Goal: Task Accomplishment & Management: Manage account settings

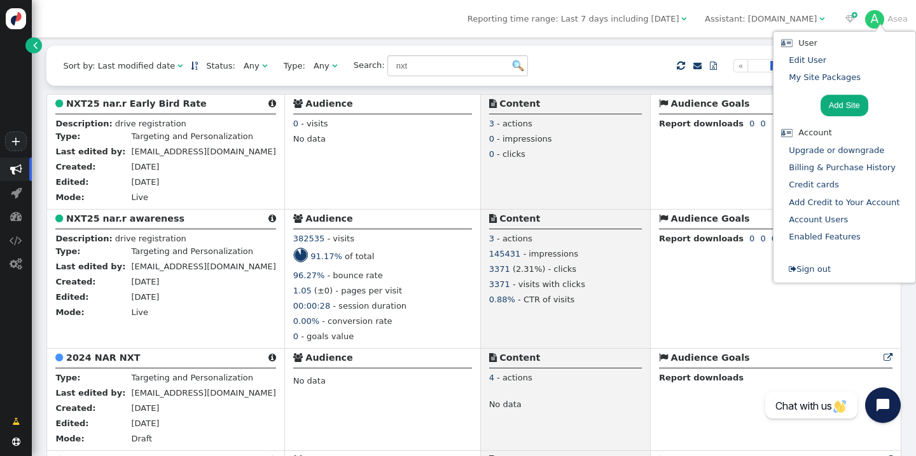
scroll to position [294, 0]
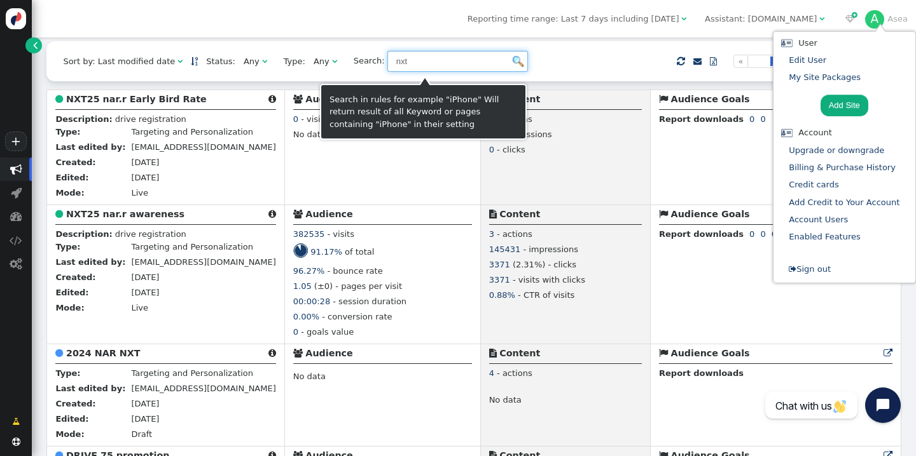
click at [417, 66] on input "nxt" at bounding box center [457, 62] width 141 height 22
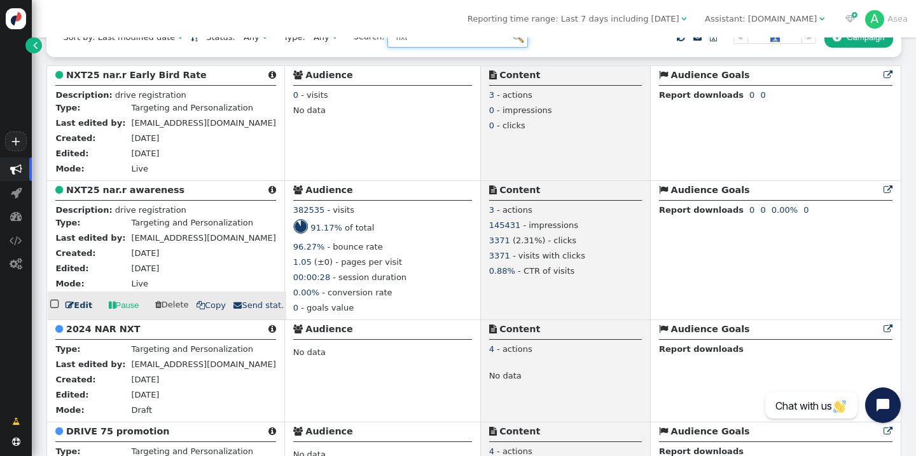
scroll to position [310, 0]
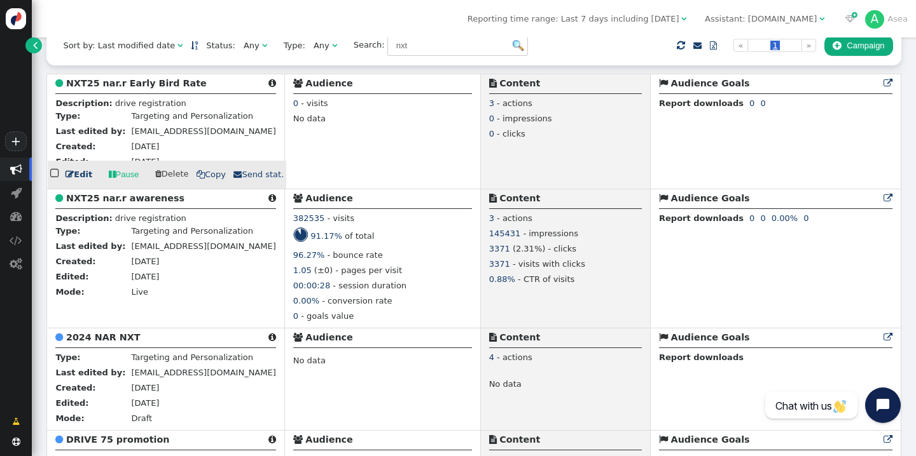
click at [80, 179] on link " Edit" at bounding box center [78, 174] width 27 height 13
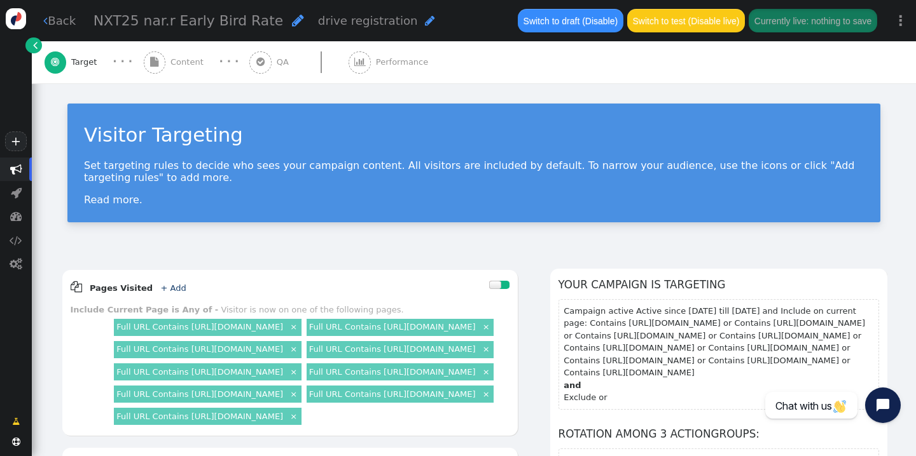
click at [177, 60] on span "Content" at bounding box center [189, 62] width 38 height 13
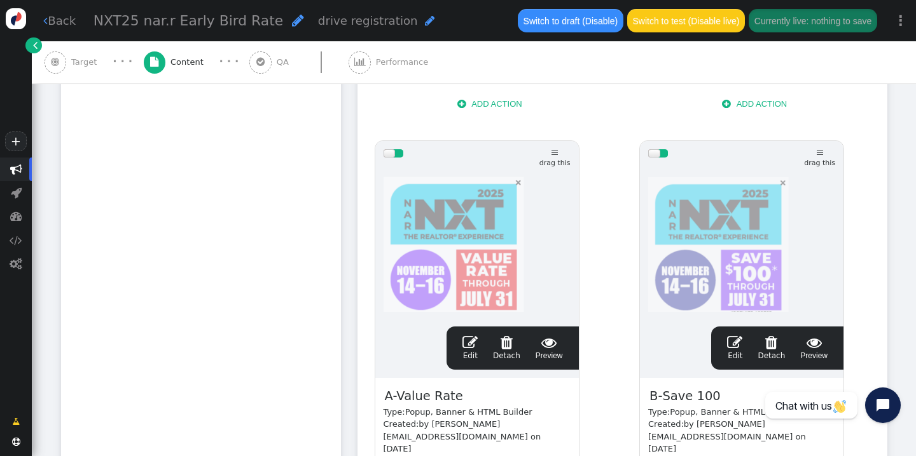
scroll to position [564, 0]
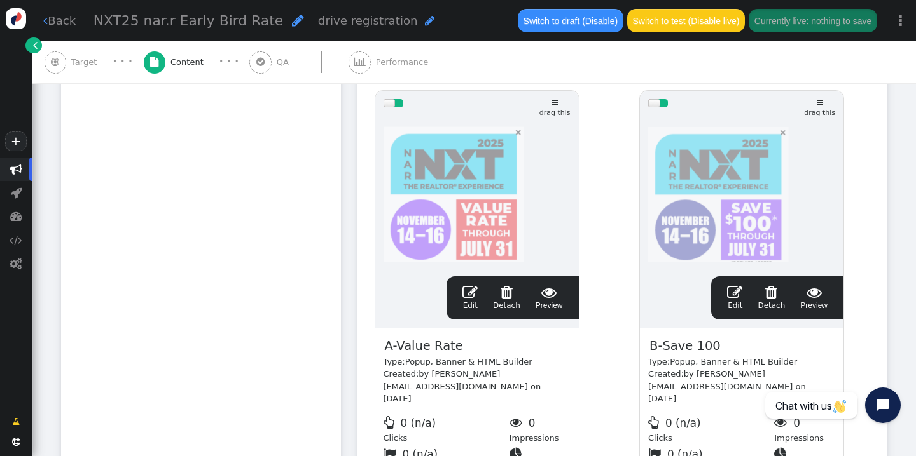
click at [433, 154] on div at bounding box center [476, 192] width 187 height 153
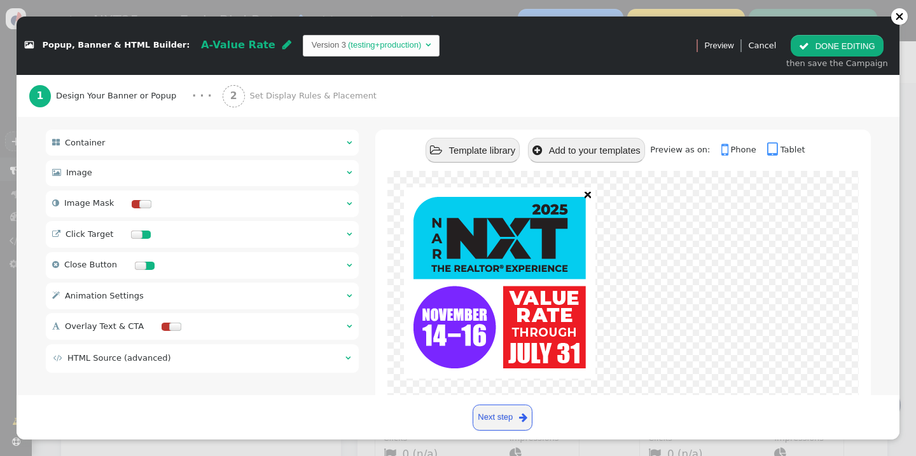
scroll to position [151, 0]
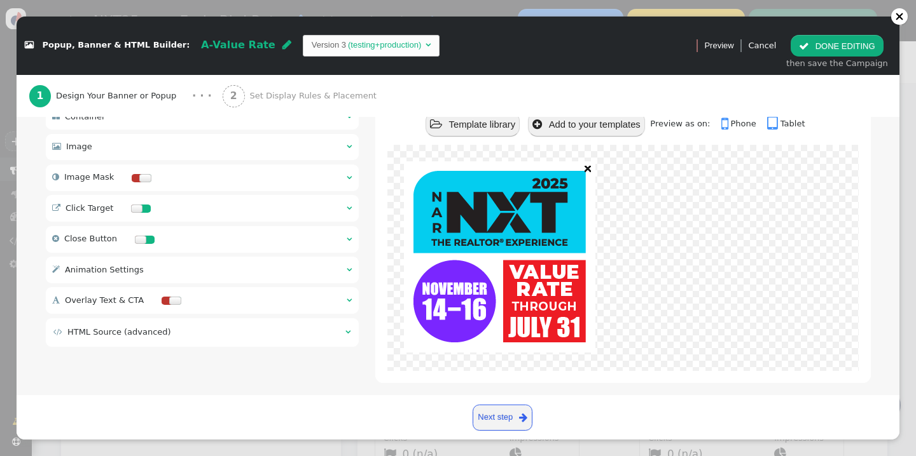
click at [188, 196] on div " Click Target  " at bounding box center [202, 208] width 313 height 27
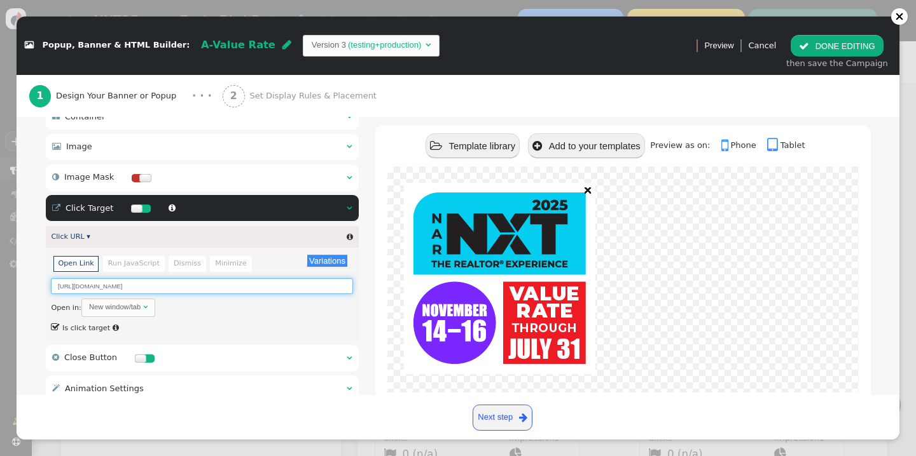
click at [179, 278] on input "[URL][DOMAIN_NAME]" at bounding box center [201, 286] width 301 height 16
drag, startPoint x: 182, startPoint y: 275, endPoint x: 49, endPoint y: 275, distance: 132.9
click at [49, 275] on div "Variations There are alternatives. Default value: Open Link Run JavaScript Dism…" at bounding box center [202, 294] width 313 height 93
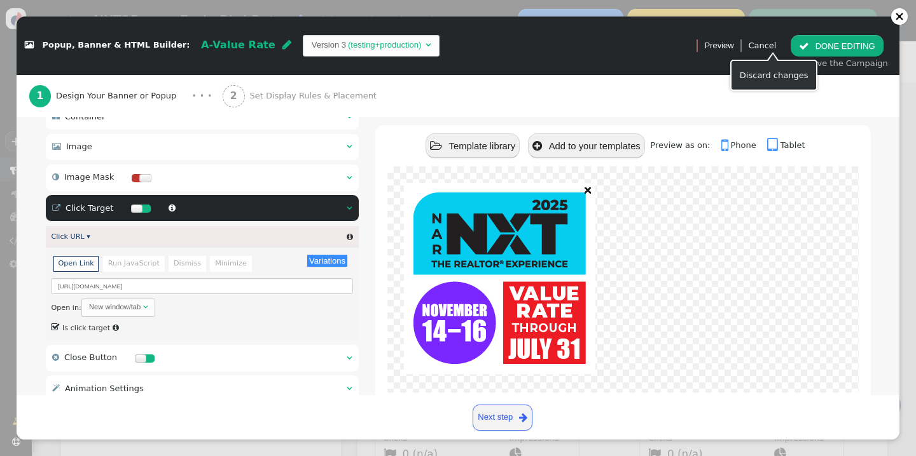
click at [769, 45] on link "Cancel" at bounding box center [762, 46] width 28 height 10
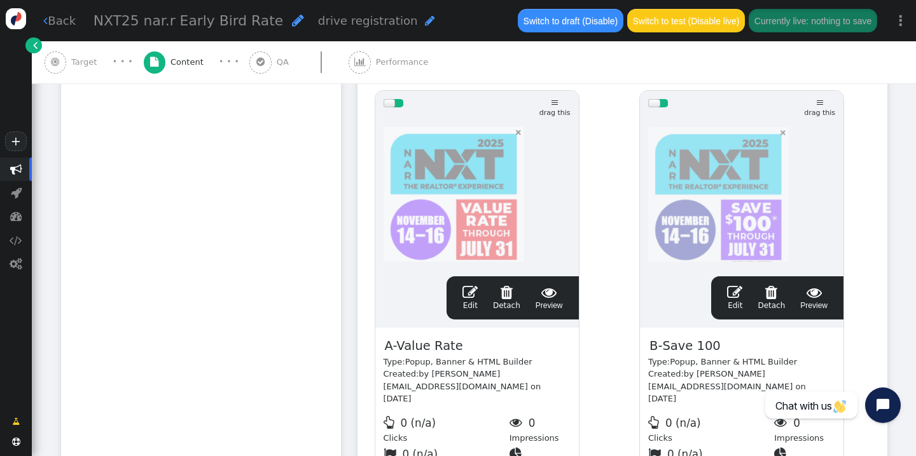
click at [726, 202] on div at bounding box center [741, 192] width 187 height 153
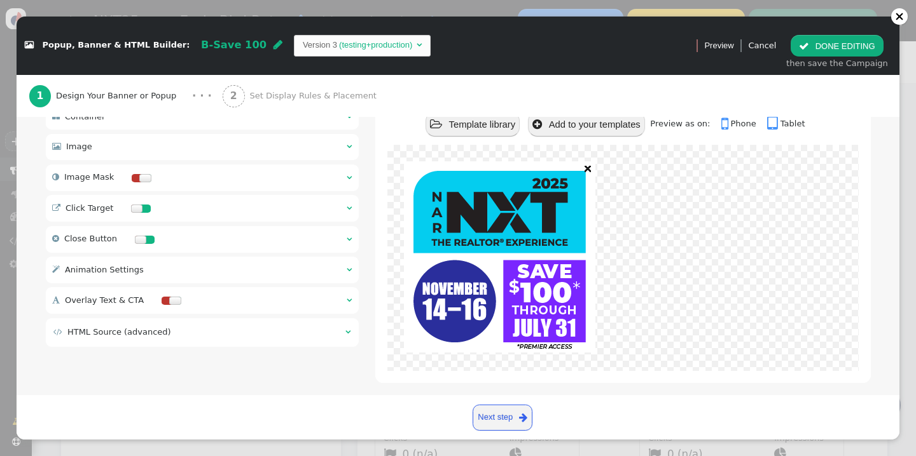
click at [177, 203] on div " Click Target  " at bounding box center [202, 208] width 313 height 27
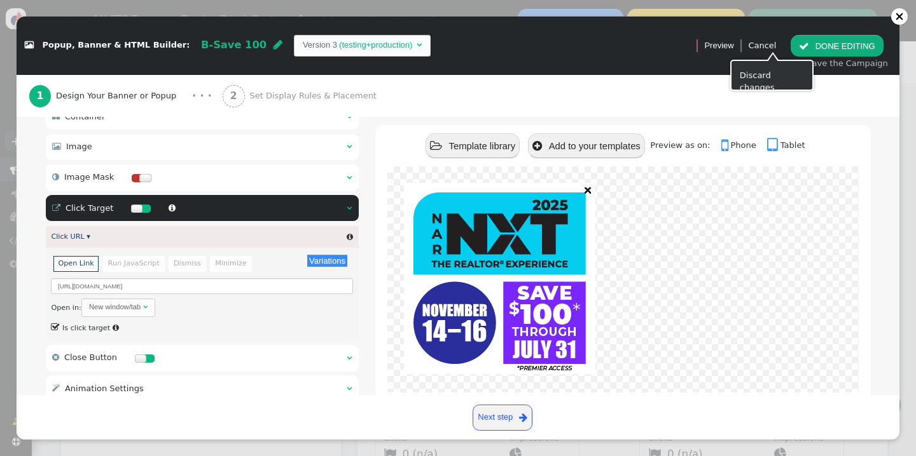
click at [771, 45] on link "Cancel" at bounding box center [762, 46] width 28 height 10
click at [775, 46] on link "Cancel" at bounding box center [762, 46] width 28 height 10
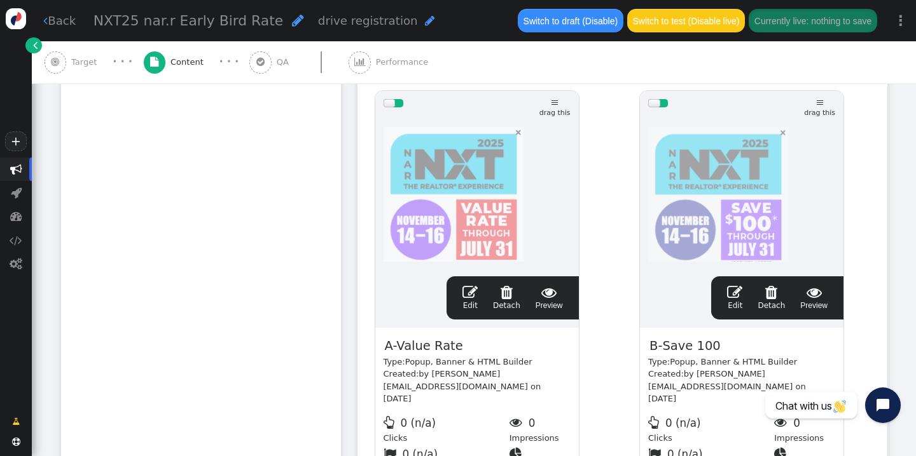
click at [292, 22] on span "" at bounding box center [298, 20] width 12 height 14
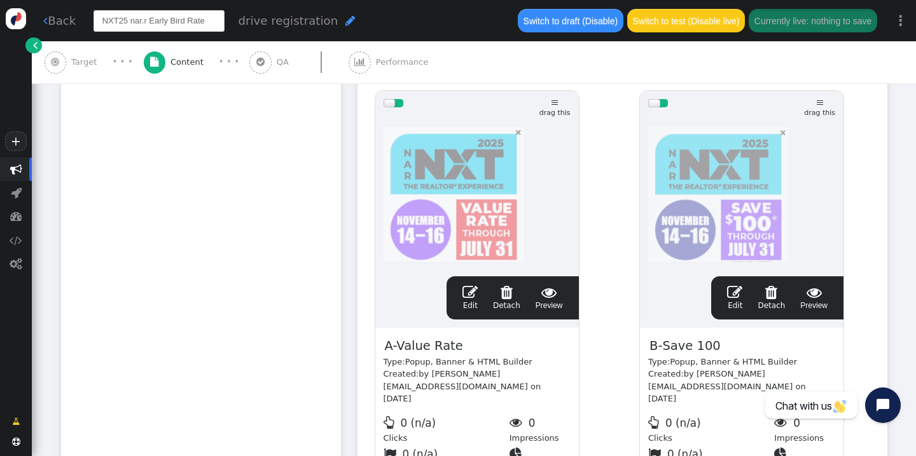
click at [210, 22] on input "NXT25 nar.r Early Bird Rate" at bounding box center [158, 21] width 131 height 22
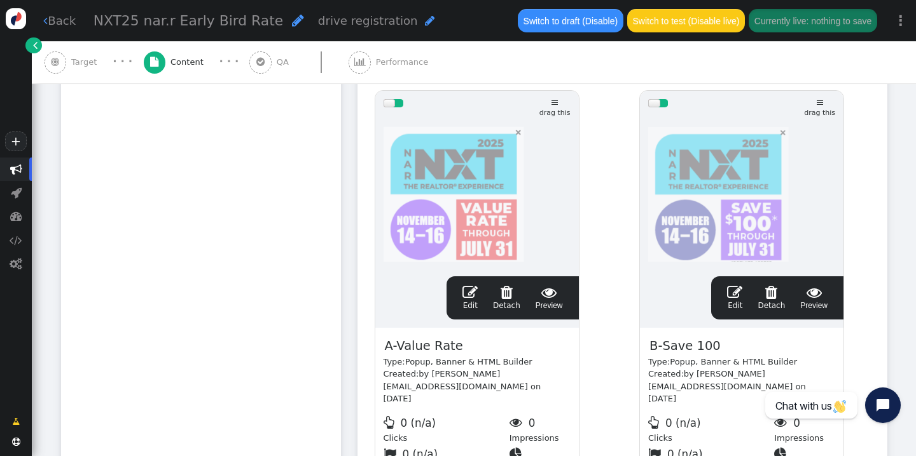
scroll to position [656, 0]
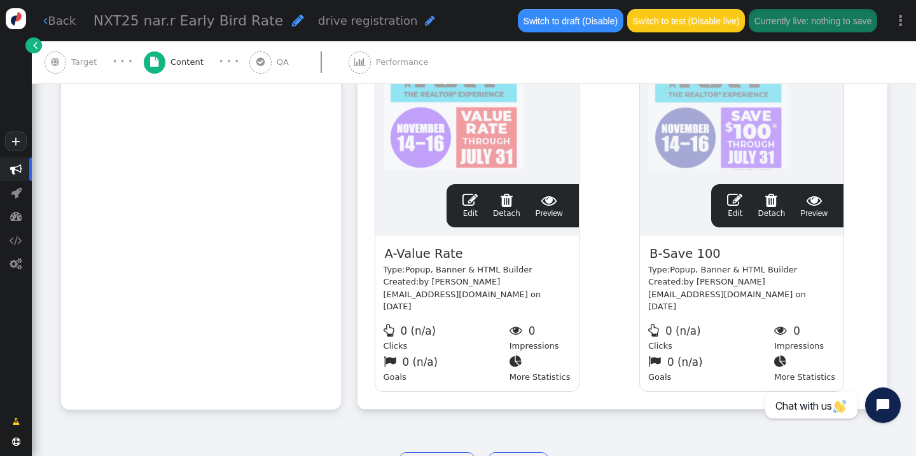
click at [54, 20] on link " Back" at bounding box center [59, 20] width 32 height 17
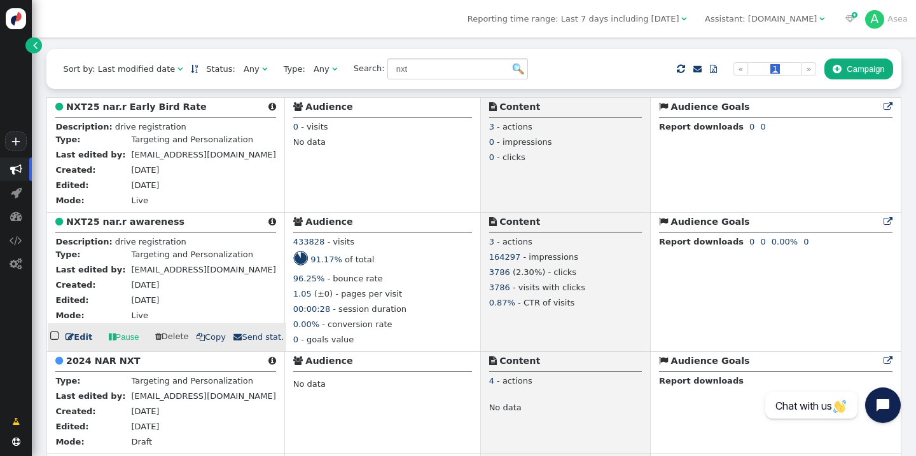
scroll to position [287, 0]
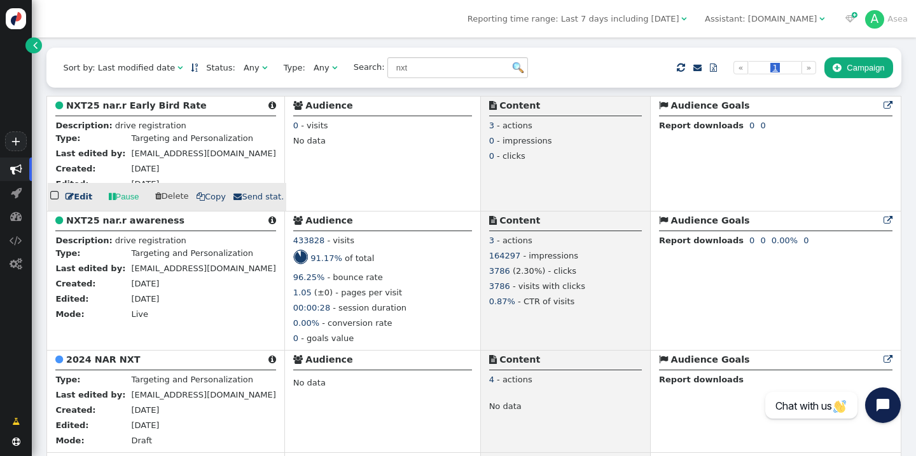
click at [163, 111] on b "NXT25 nar.r Early Bird Rate" at bounding box center [136, 105] width 141 height 10
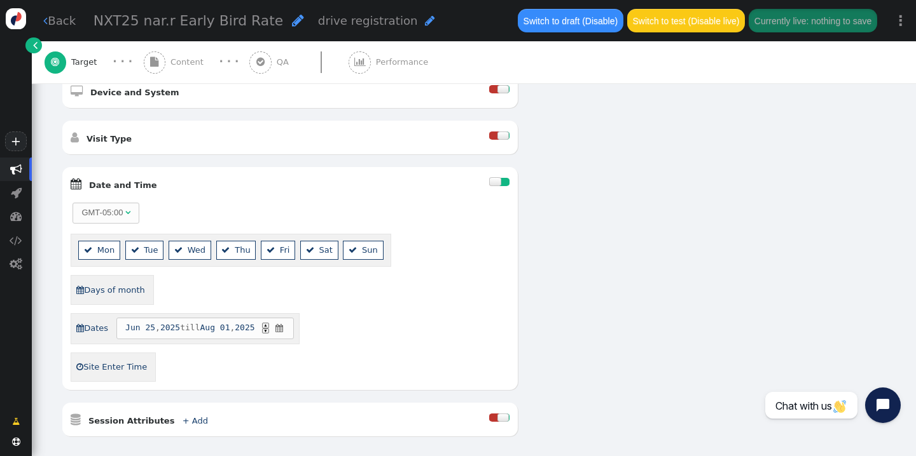
scroll to position [495, 0]
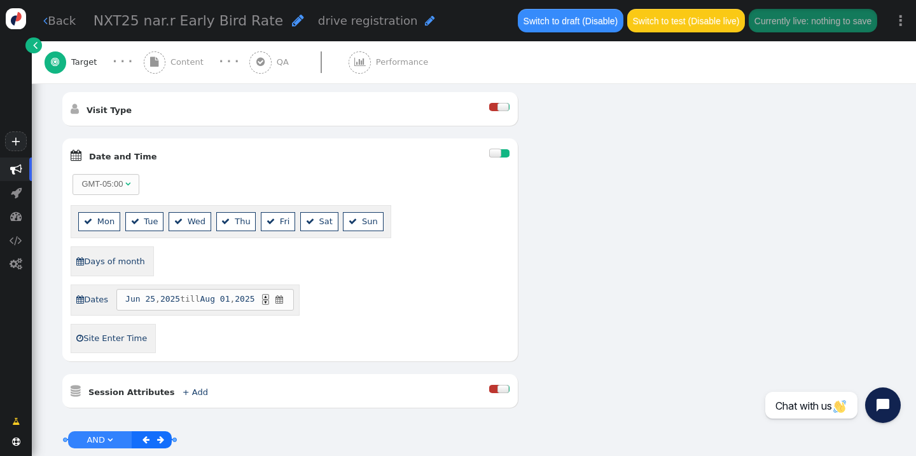
click at [55, 17] on link " Back" at bounding box center [59, 20] width 32 height 17
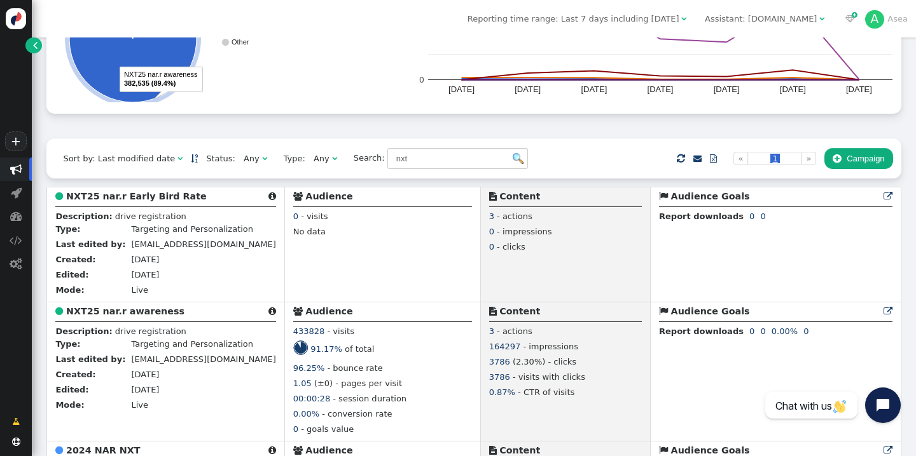
scroll to position [319, 0]
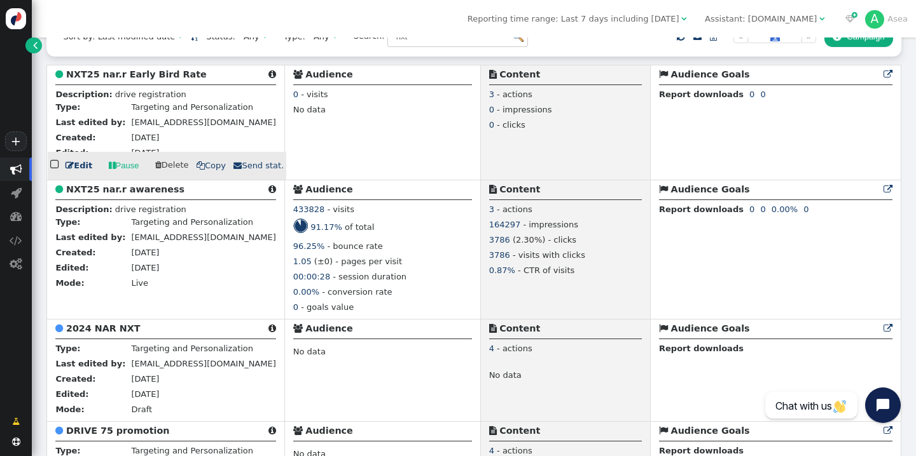
click at [120, 168] on link " Pause" at bounding box center [123, 166] width 47 height 22
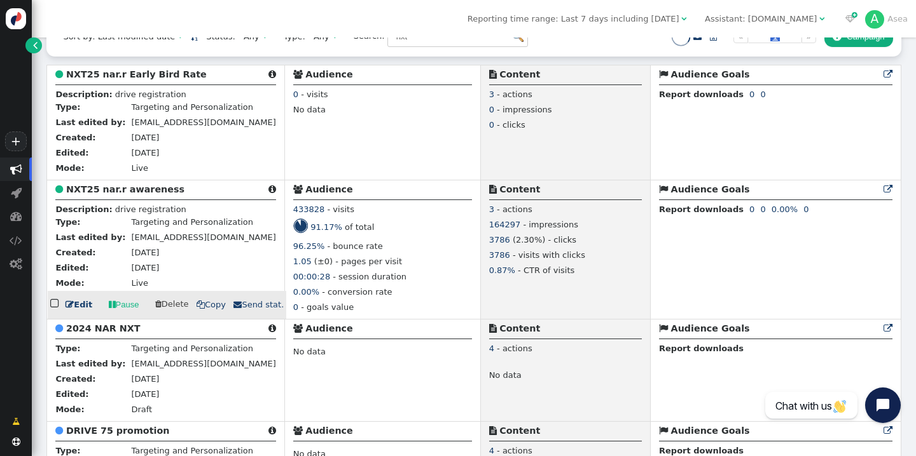
click at [116, 193] on b "NXT25 nar.r awareness" at bounding box center [125, 189] width 118 height 10
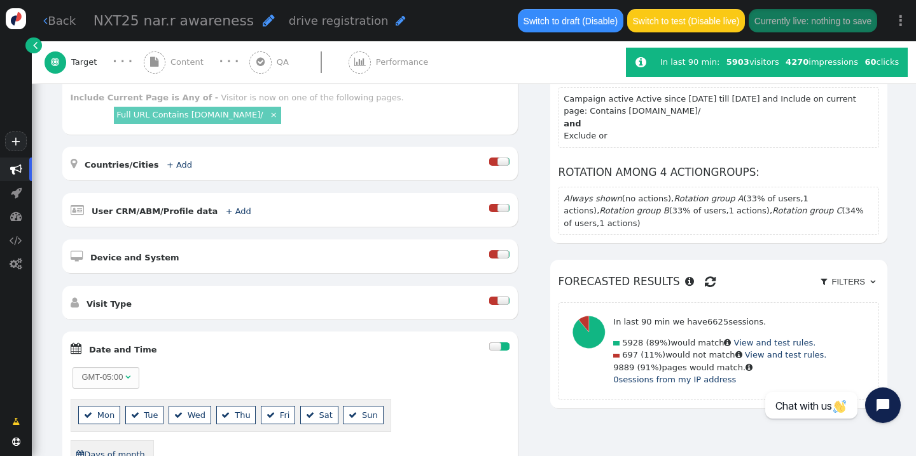
scroll to position [188, 0]
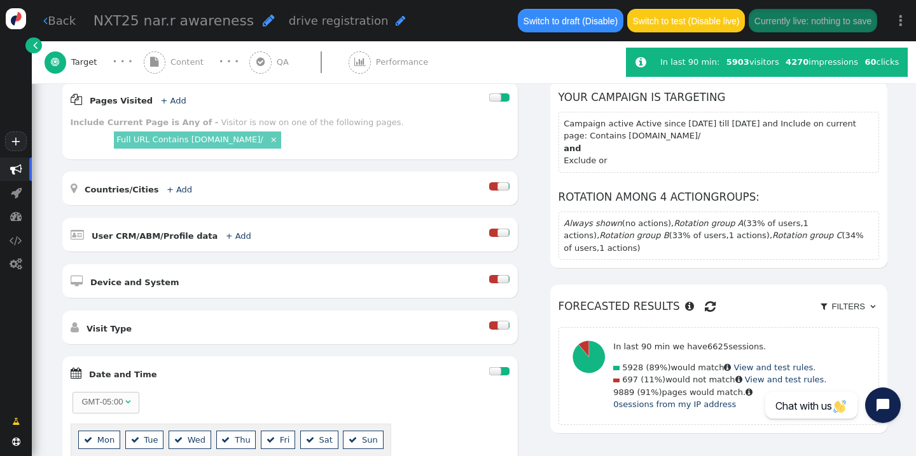
click at [181, 55] on div " Content" at bounding box center [176, 62] width 65 height 42
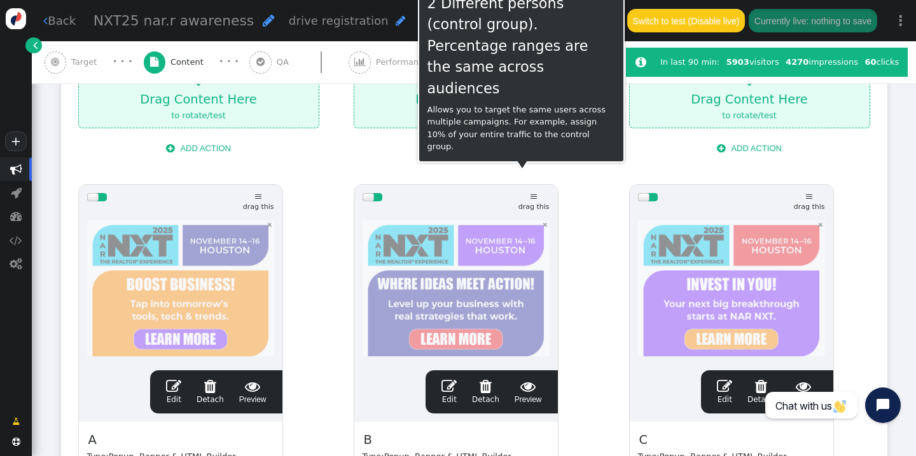
scroll to position [708, 0]
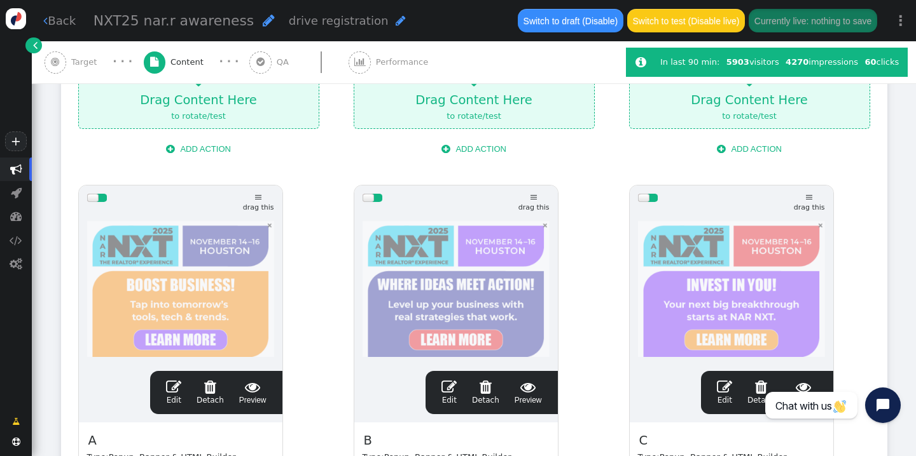
click at [158, 275] on div at bounding box center [180, 286] width 187 height 153
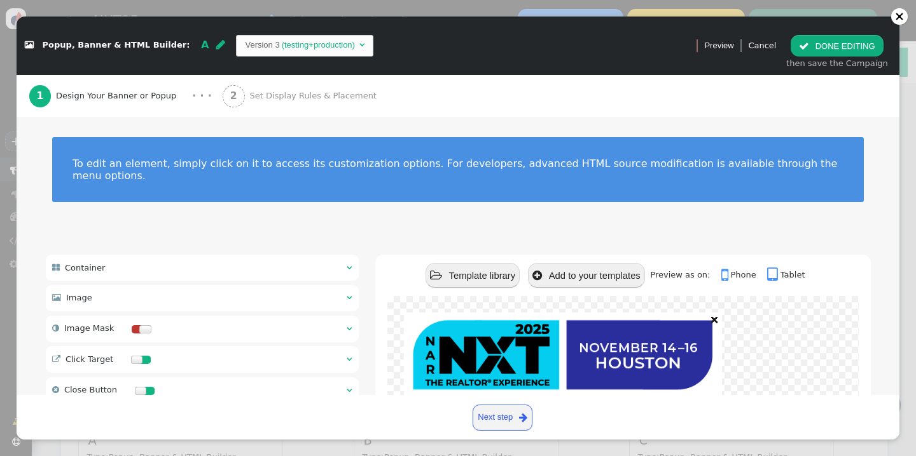
click at [290, 348] on div " Click Target  " at bounding box center [202, 360] width 313 height 27
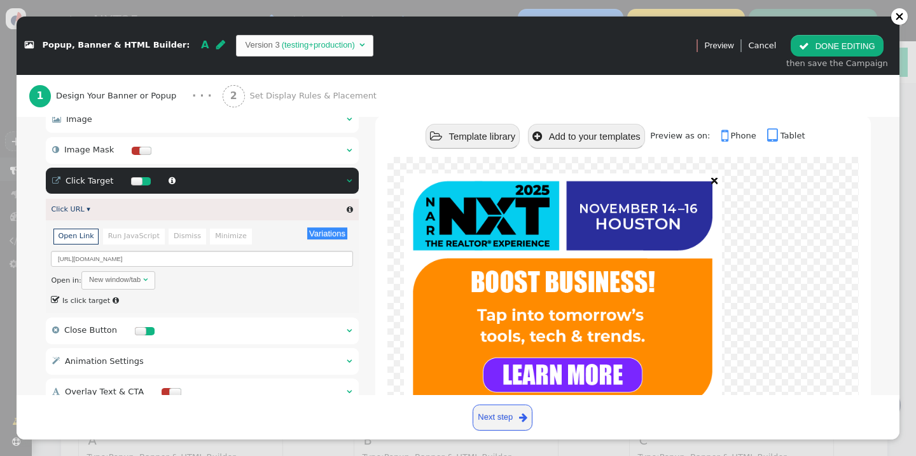
scroll to position [196, 0]
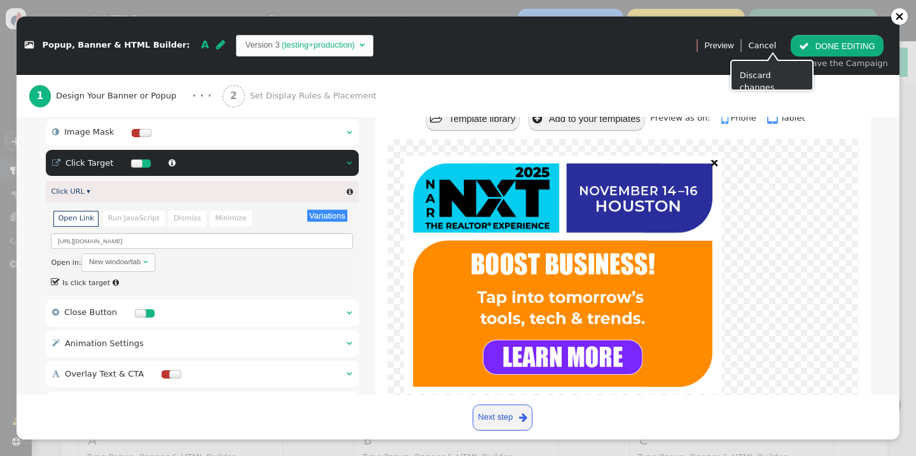
click at [771, 47] on link "Cancel" at bounding box center [762, 46] width 28 height 10
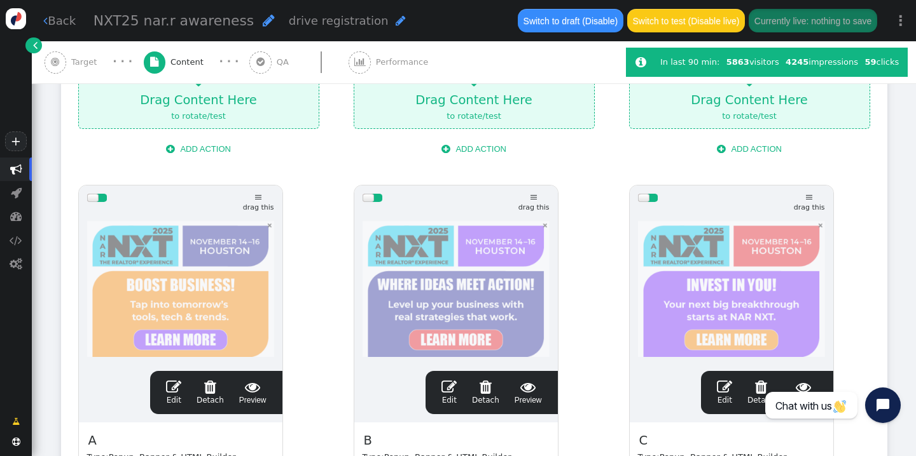
click at [409, 241] on div at bounding box center [455, 286] width 187 height 153
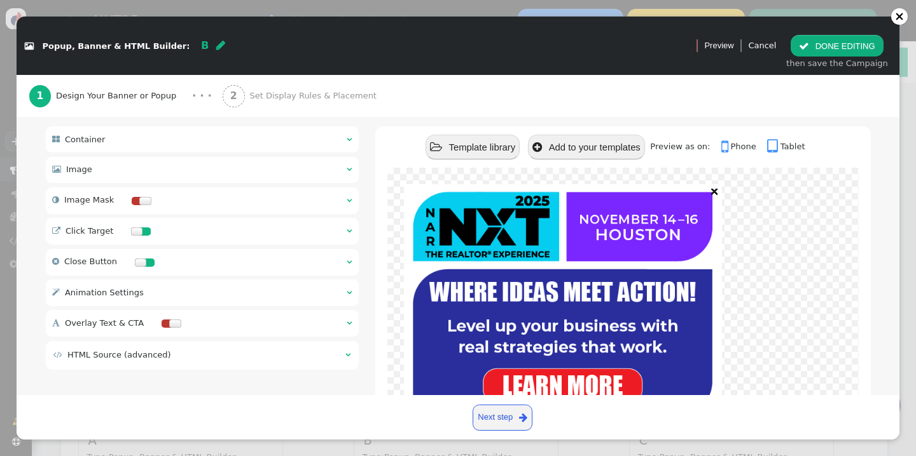
scroll to position [131, 0]
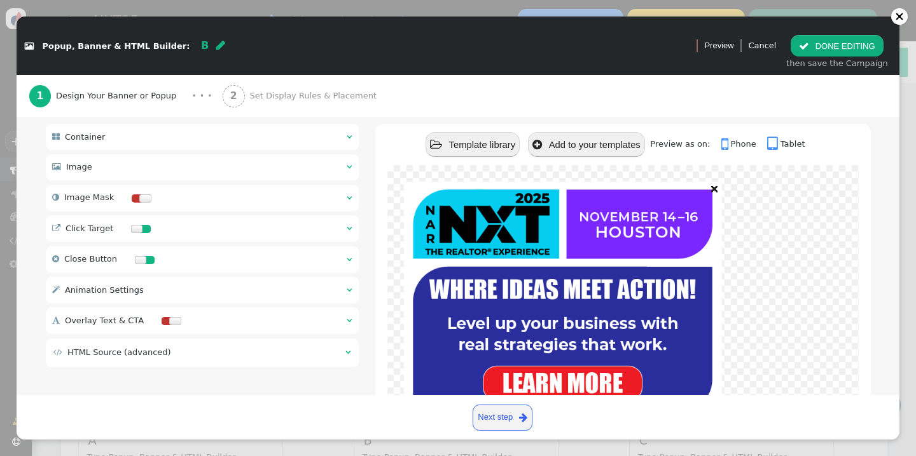
click at [179, 216] on div " Click Target  " at bounding box center [202, 229] width 313 height 27
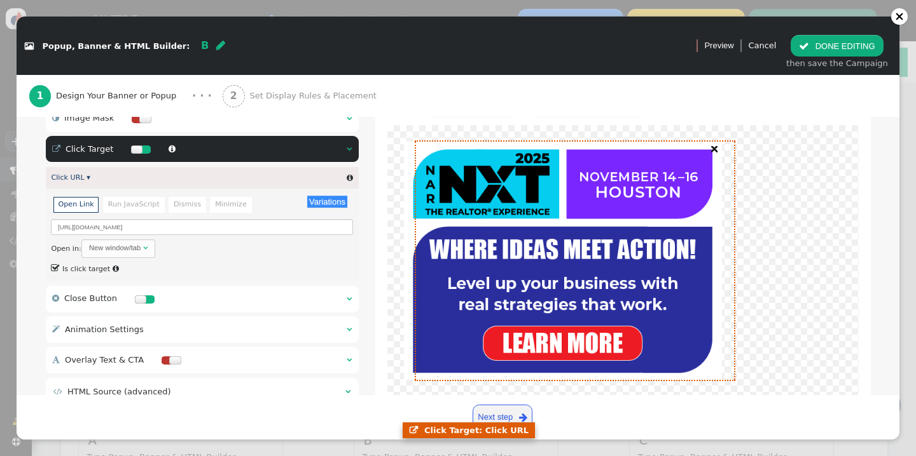
scroll to position [196, 0]
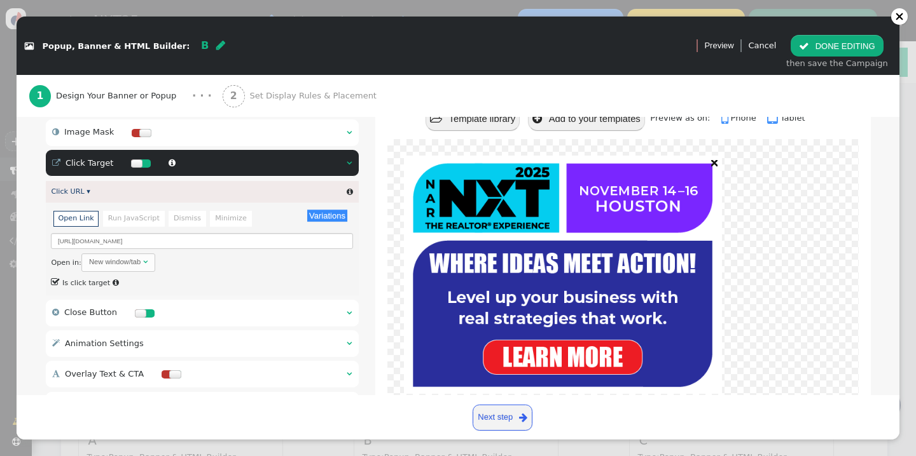
click at [770, 41] on link "Cancel" at bounding box center [762, 46] width 28 height 10
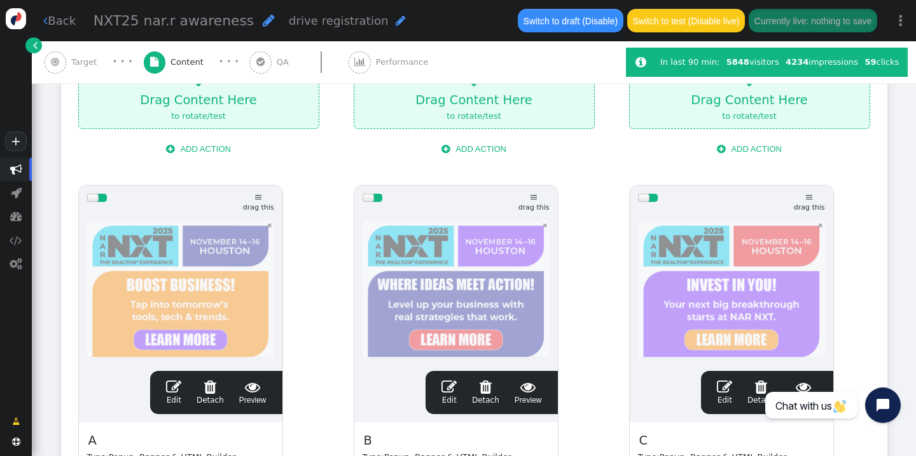
click at [702, 256] on div at bounding box center [731, 286] width 187 height 153
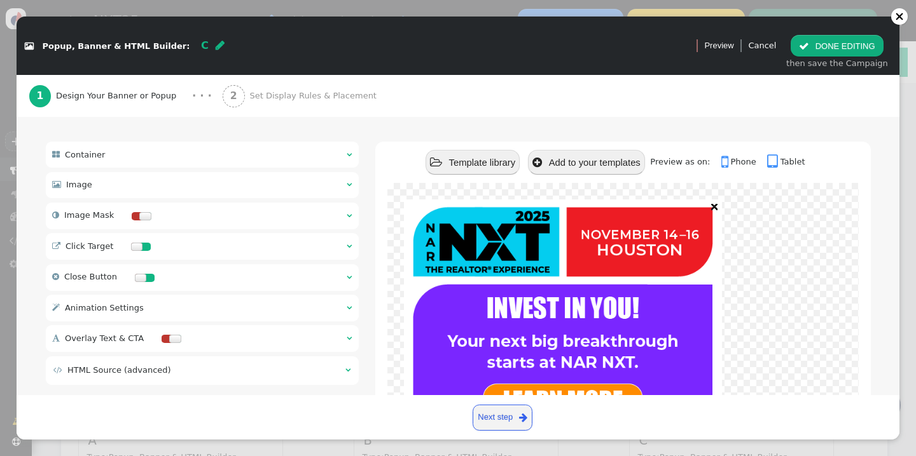
scroll to position [115, 0]
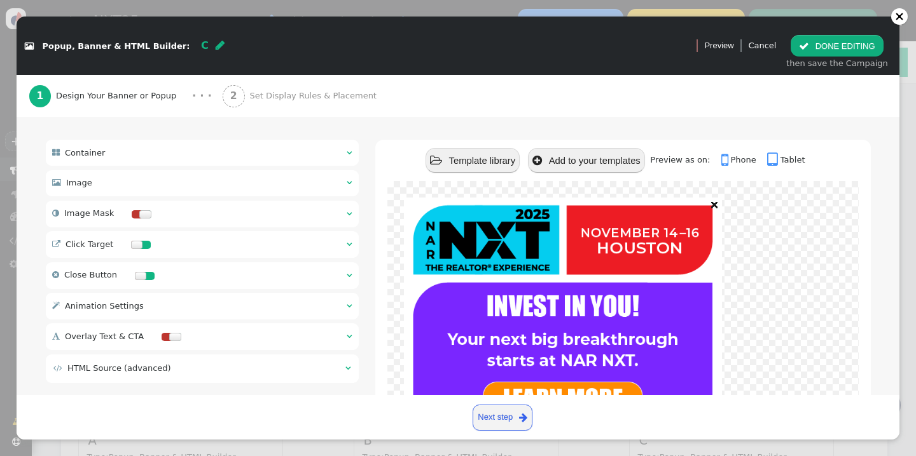
click at [221, 233] on div " Click Target  " at bounding box center [202, 244] width 313 height 27
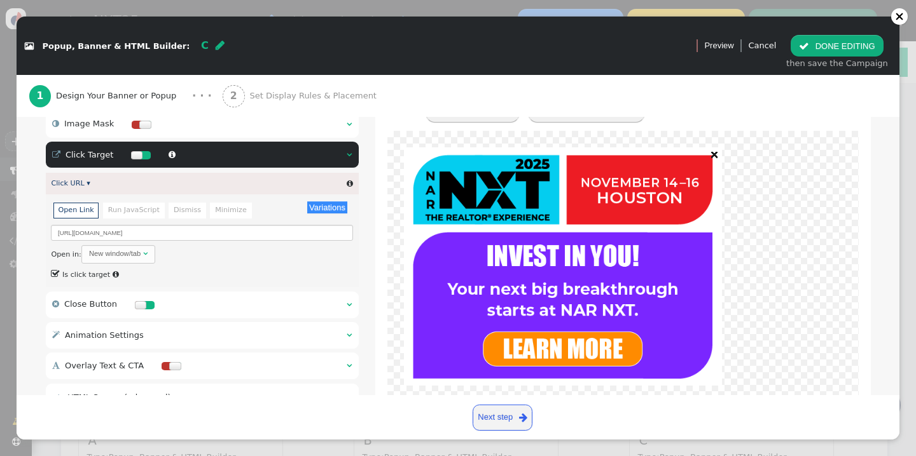
scroll to position [210, 0]
